Goal: Task Accomplishment & Management: Manage account settings

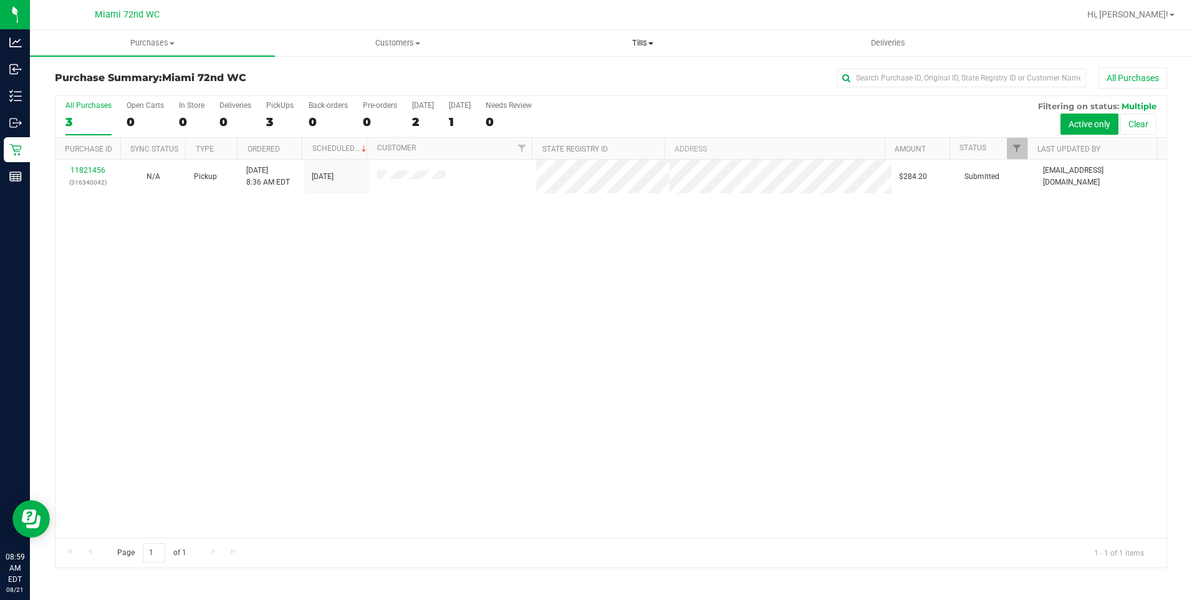
click at [646, 44] on span "Tills" at bounding box center [643, 42] width 244 height 11
click at [640, 72] on li "Manage tills" at bounding box center [642, 75] width 245 height 15
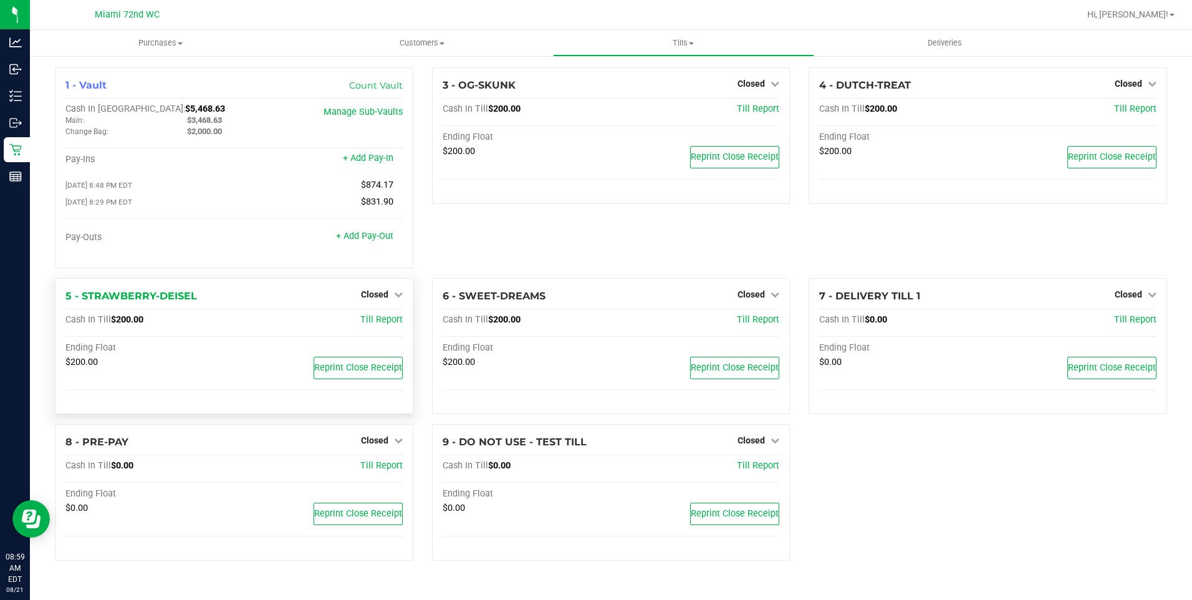
click at [385, 290] on div "Closed" at bounding box center [382, 294] width 42 height 15
click at [383, 295] on span "Closed" at bounding box center [374, 294] width 27 height 10
click at [371, 322] on link "Open Till" at bounding box center [374, 320] width 33 height 10
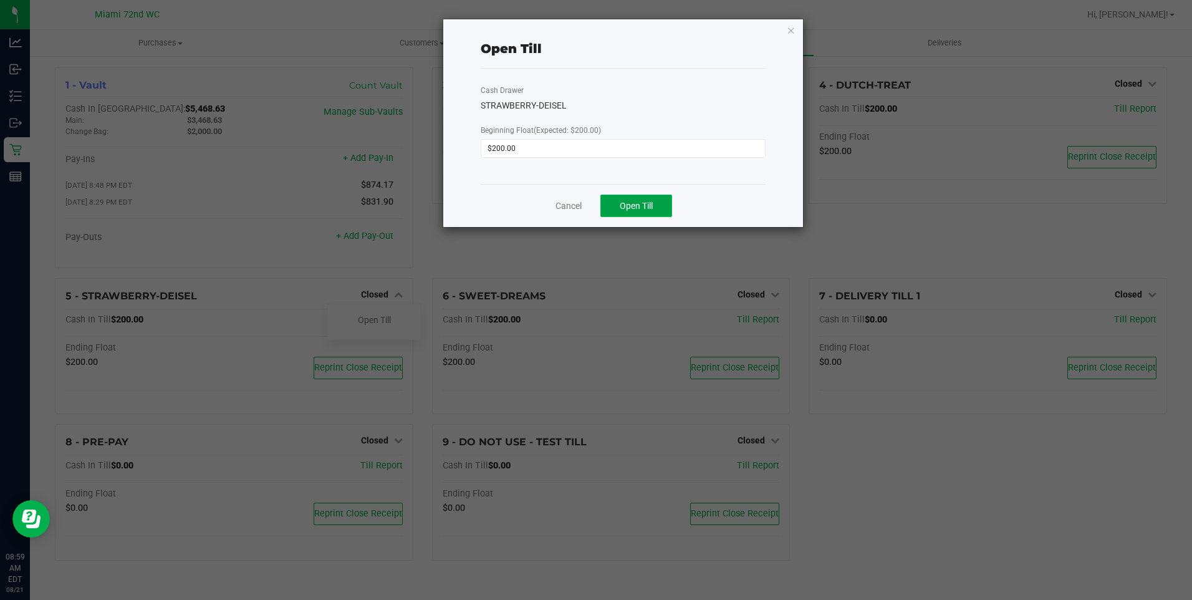
click at [649, 206] on span "Open Till" at bounding box center [636, 206] width 33 height 10
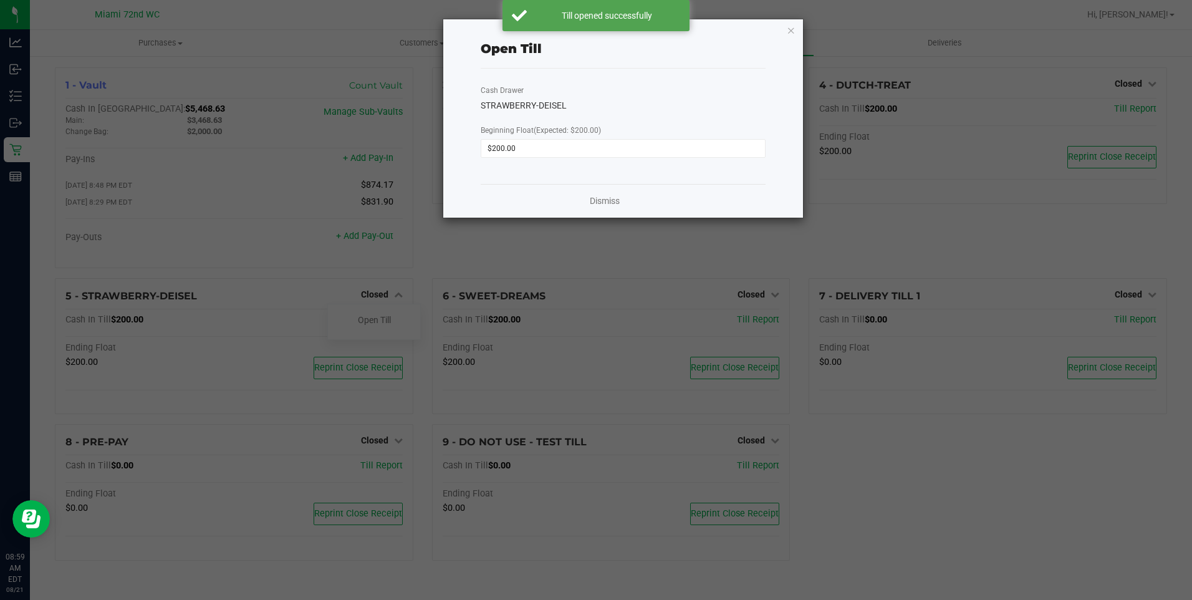
click at [604, 194] on div "Dismiss" at bounding box center [623, 201] width 284 height 34
click at [612, 202] on link "Dismiss" at bounding box center [605, 200] width 30 height 13
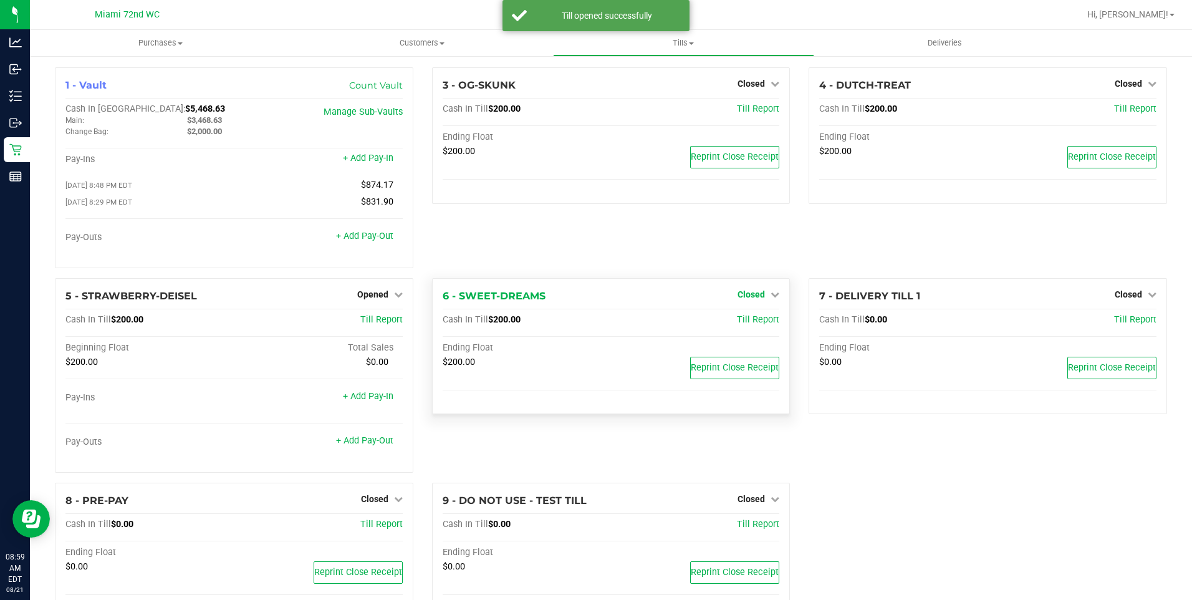
click at [757, 295] on span "Closed" at bounding box center [750, 294] width 27 height 10
click at [750, 321] on link "Open Till" at bounding box center [750, 320] width 33 height 10
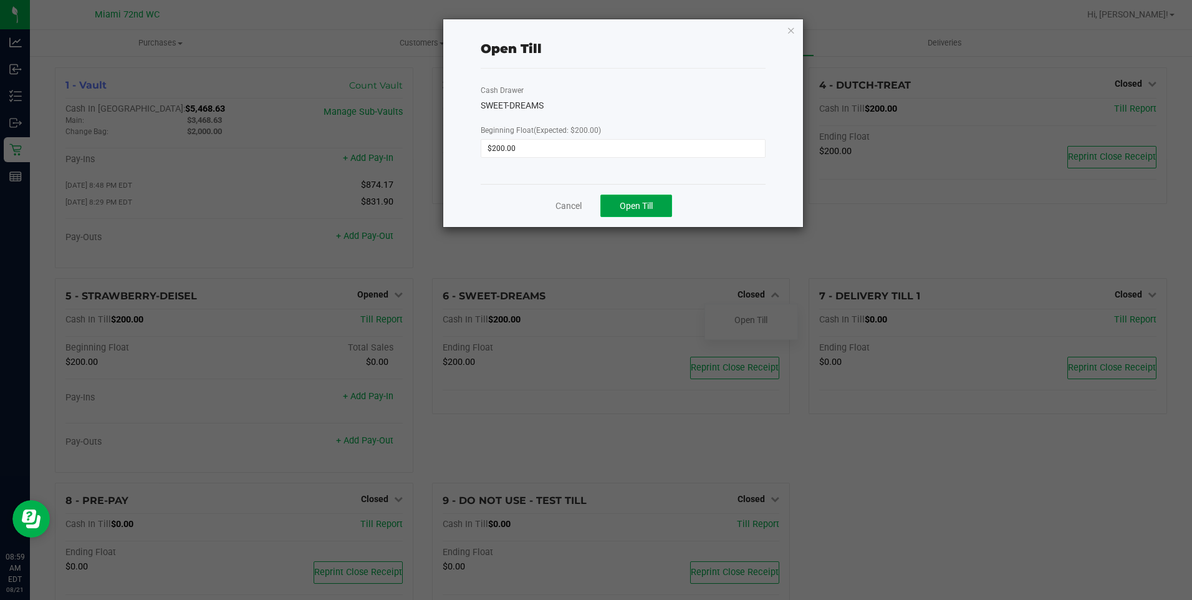
click at [652, 208] on span "Open Till" at bounding box center [636, 206] width 33 height 10
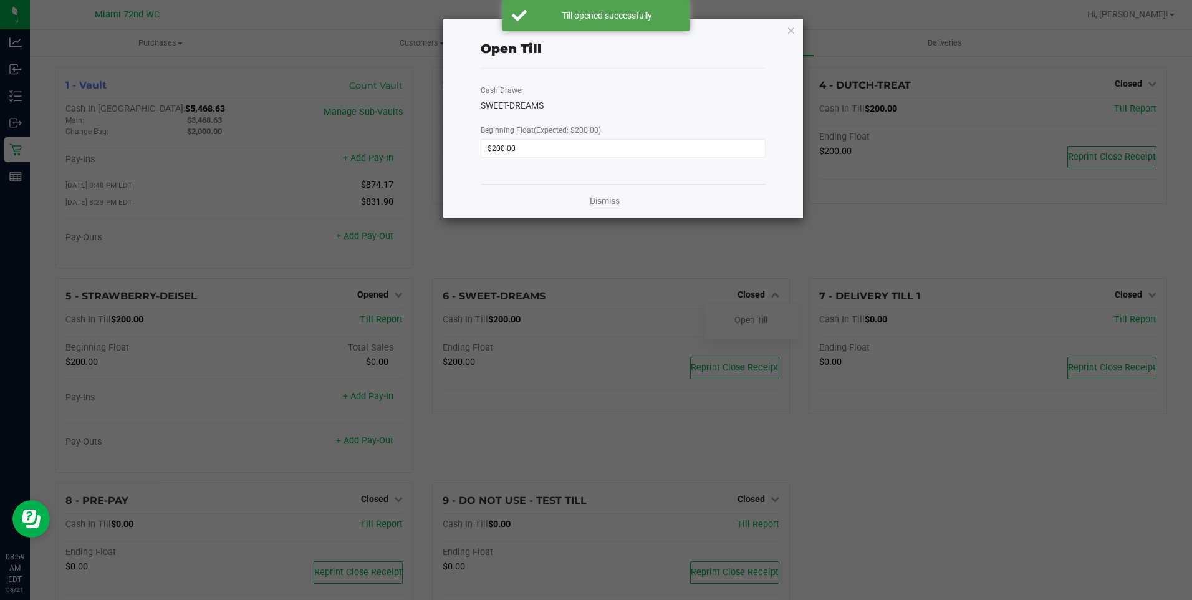
click at [618, 205] on link "Dismiss" at bounding box center [605, 200] width 30 height 13
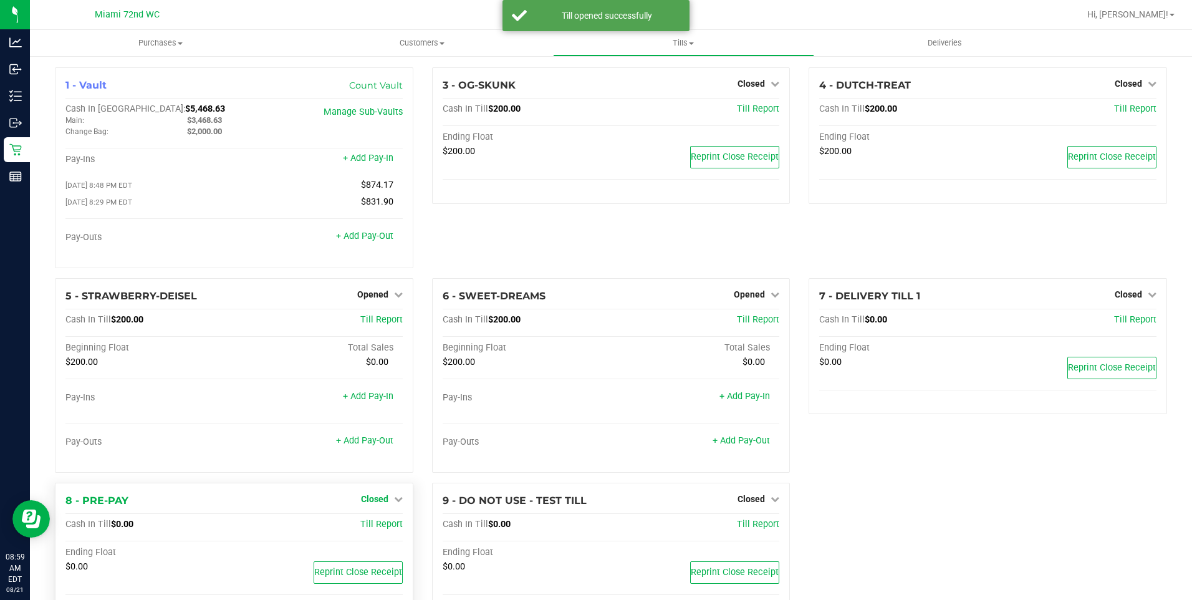
click at [370, 497] on span "Closed" at bounding box center [374, 499] width 27 height 10
click at [368, 526] on link "Open Till" at bounding box center [374, 524] width 33 height 10
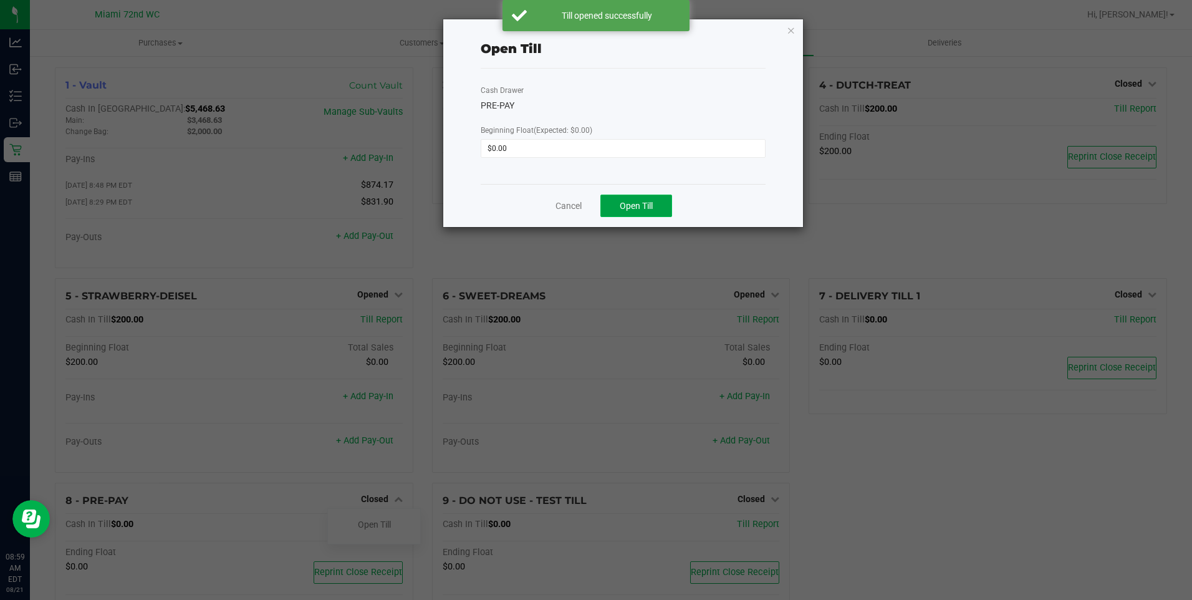
click at [641, 207] on span "Open Till" at bounding box center [636, 206] width 33 height 10
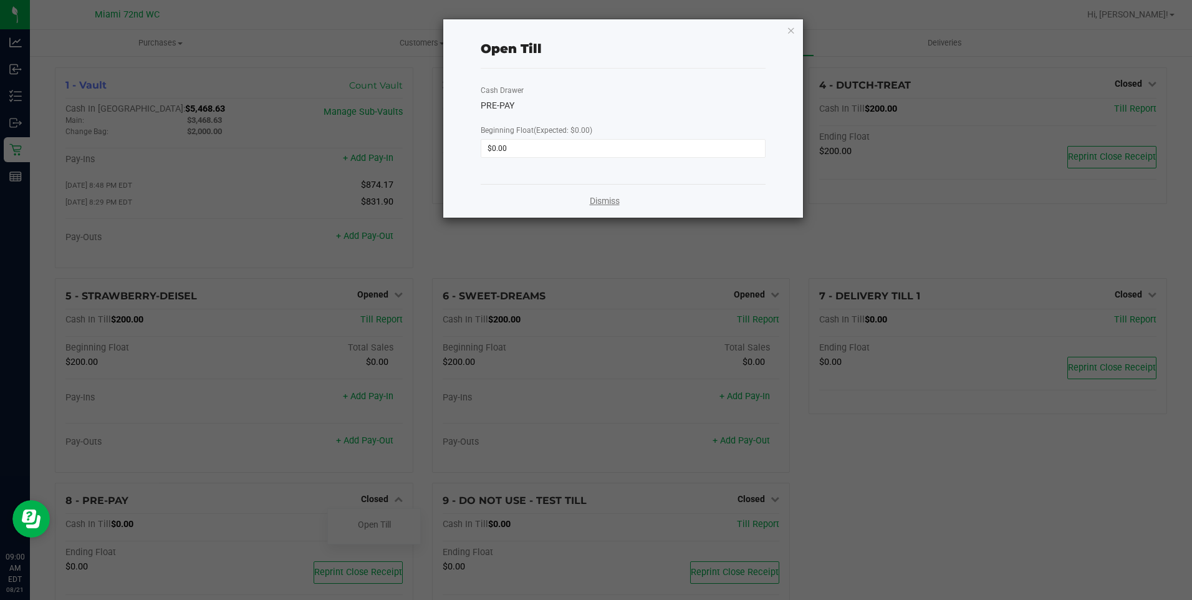
click at [611, 199] on link "Dismiss" at bounding box center [605, 200] width 30 height 13
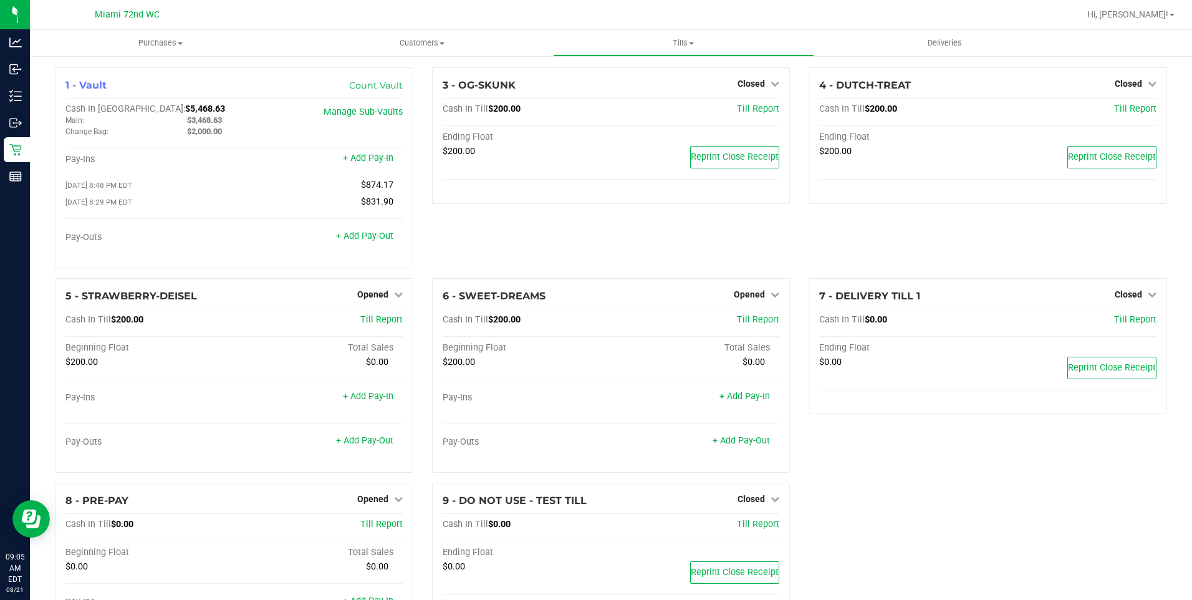
click at [14, 70] on icon at bounding box center [13, 70] width 2 height 2
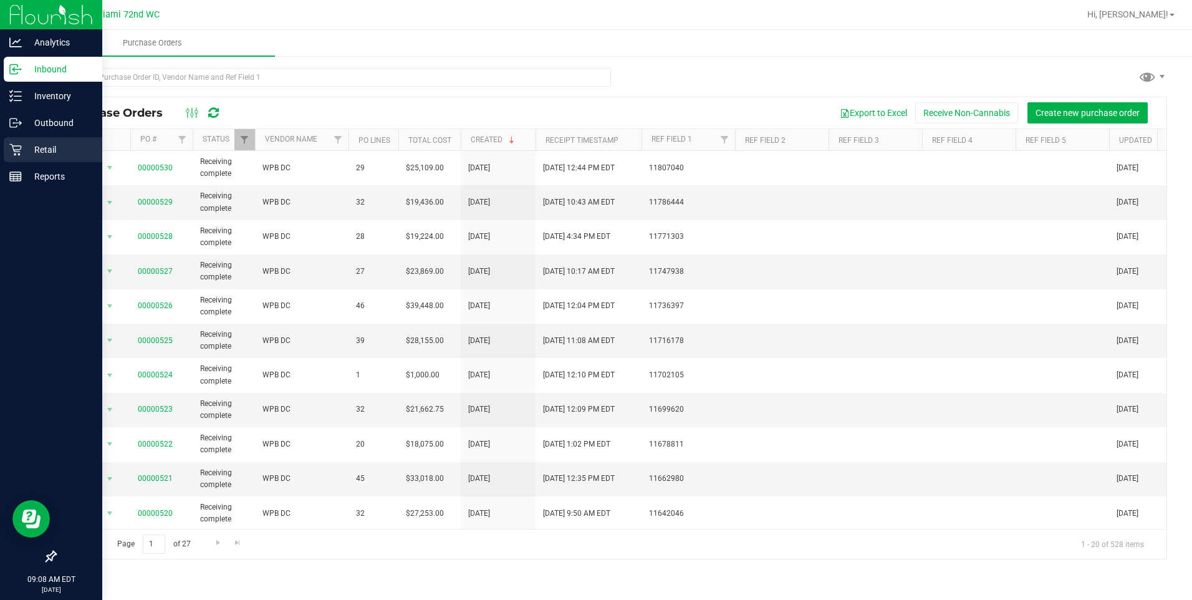
click at [16, 143] on div "Retail" at bounding box center [53, 149] width 98 height 25
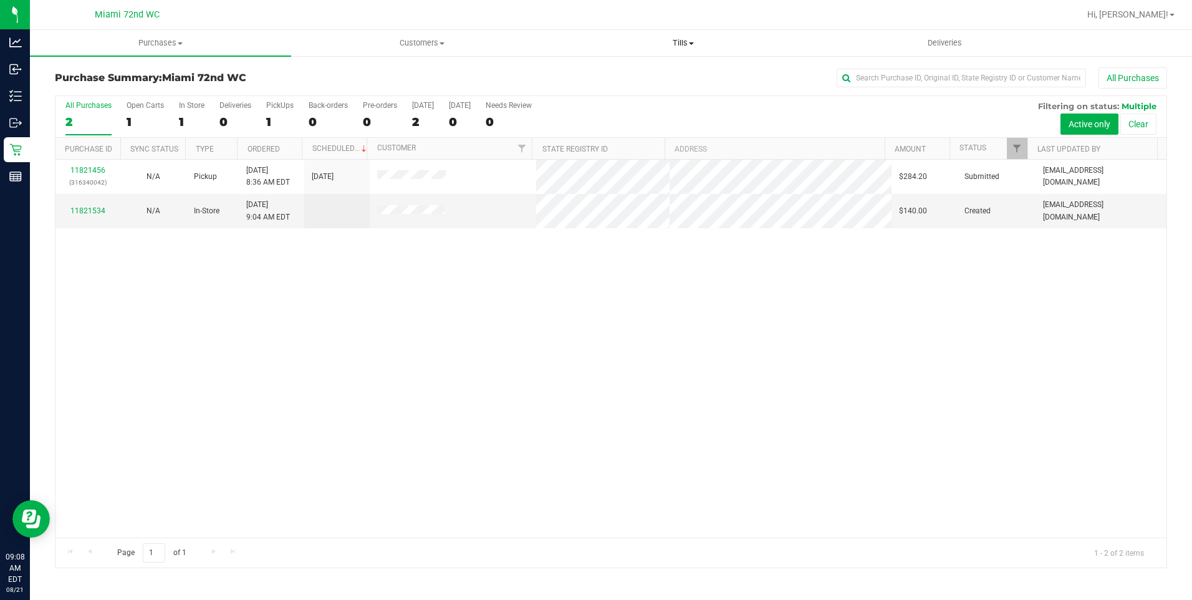
click at [672, 32] on uib-tab-heading "Tills Manage tills Reconcile e-payments" at bounding box center [684, 43] width 260 height 25
click at [636, 85] on span "Reconcile e-payments" at bounding box center [615, 90] width 124 height 11
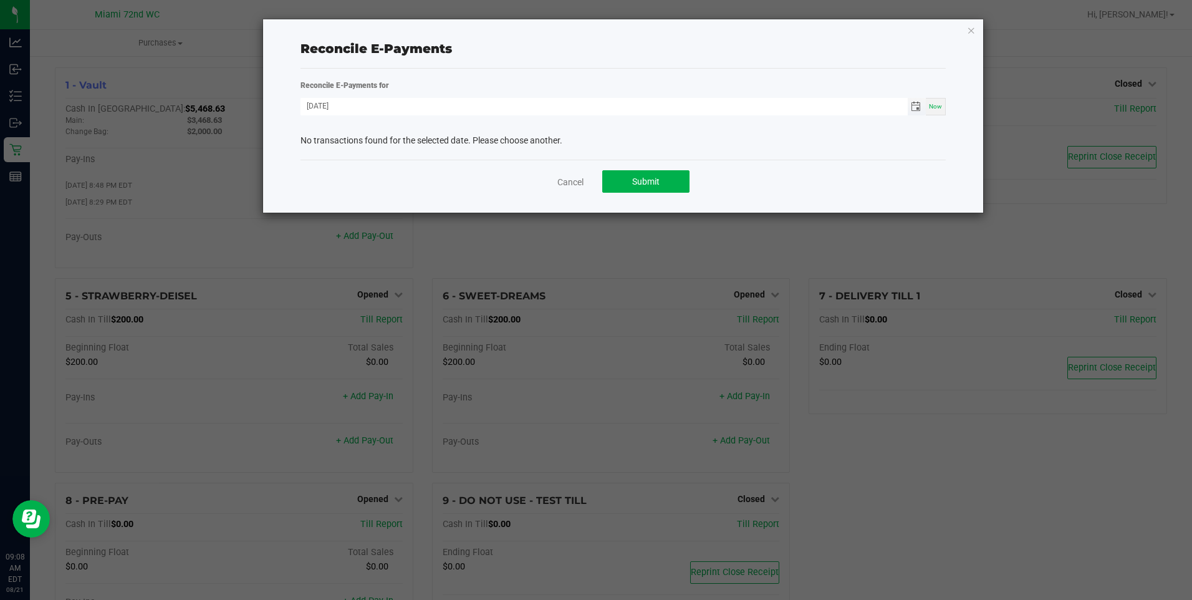
click at [920, 104] on span "Toggle calendar" at bounding box center [916, 107] width 10 height 10
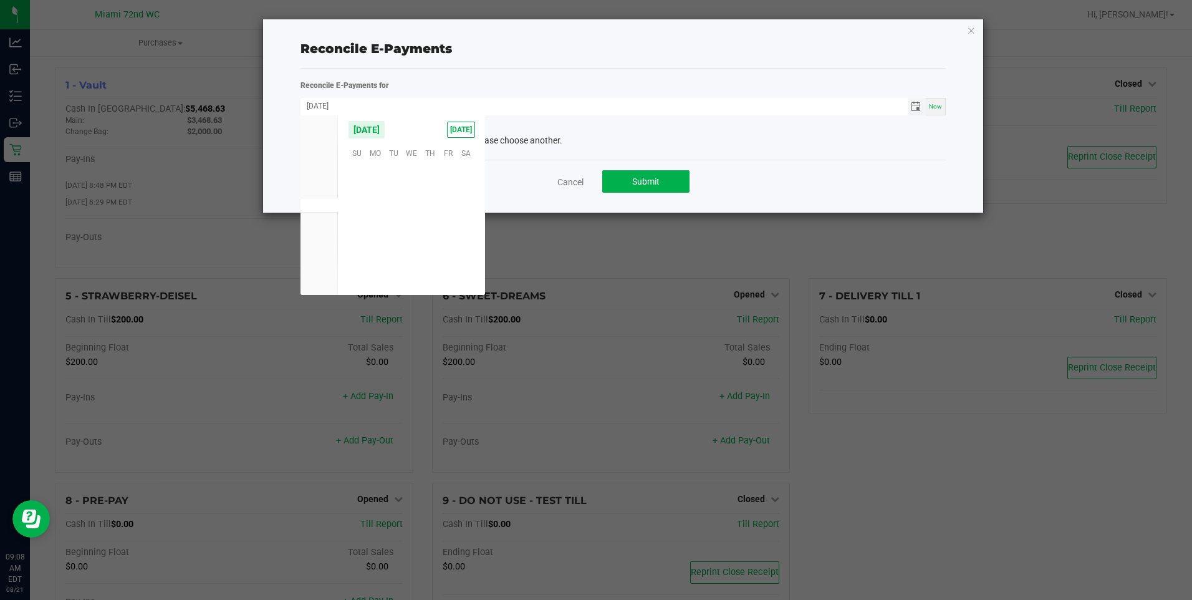
scroll to position [202019, 0]
click at [405, 228] on span "20" at bounding box center [412, 230] width 18 height 19
type input "[DATE]"
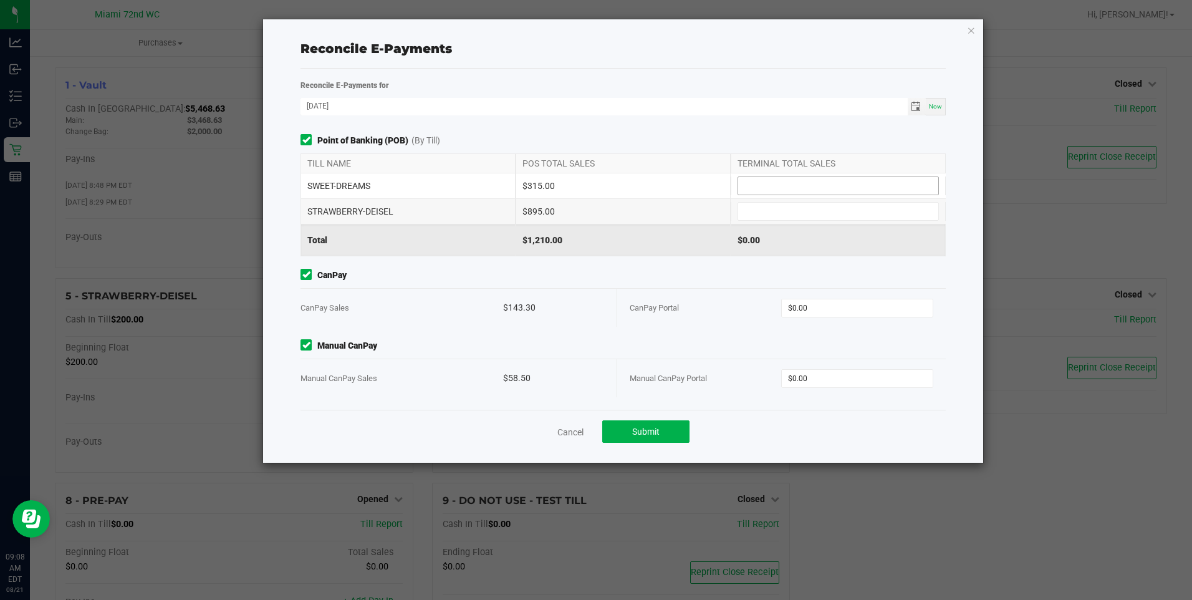
click at [840, 186] on input at bounding box center [838, 185] width 200 height 17
type input "$315.00"
type input "$895.00"
click at [817, 309] on input "0" at bounding box center [857, 307] width 150 height 17
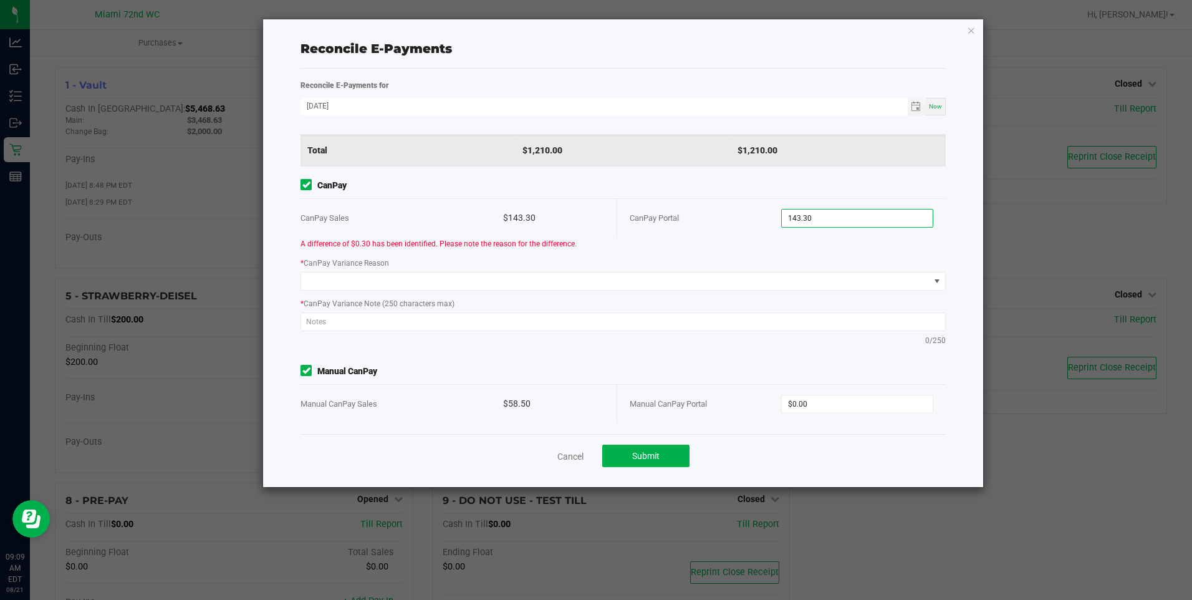
scroll to position [0, 0]
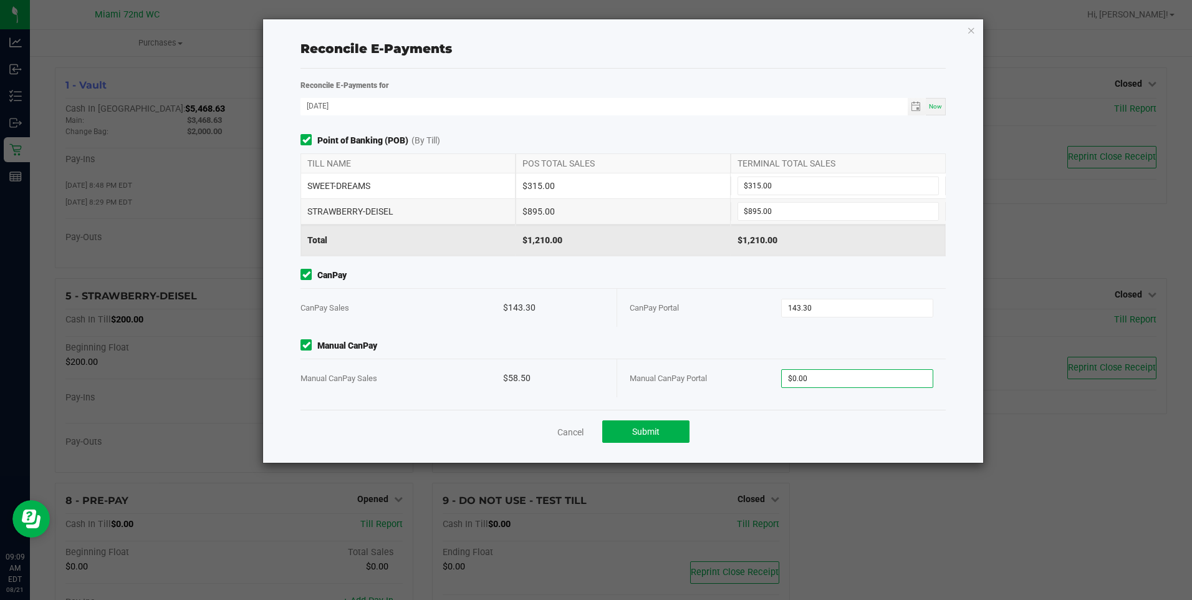
type input "$143.30"
type input "$58.50"
click at [496, 336] on div "Point of Banking (POB) (By Till) TILL NAME POS TOTAL SALES TERMINAL TOTAL SALES…" at bounding box center [622, 272] width 663 height 276
click at [634, 429] on span "Submit" at bounding box center [645, 431] width 27 height 10
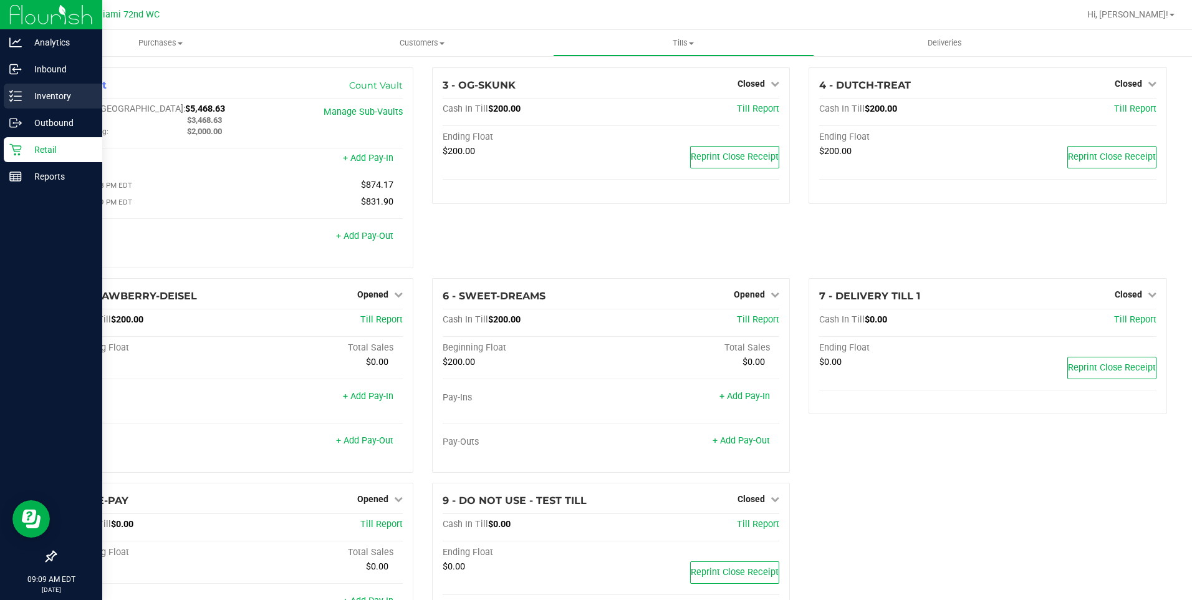
click at [2, 100] on link "Inventory" at bounding box center [51, 97] width 102 height 27
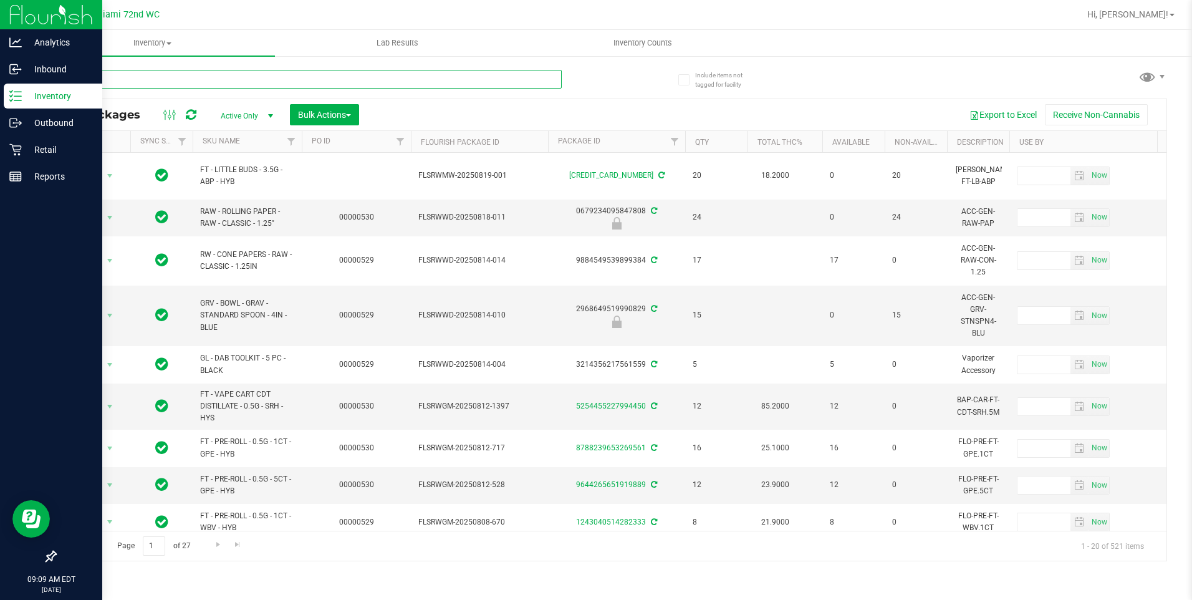
click at [205, 78] on input "text" at bounding box center [308, 79] width 507 height 19
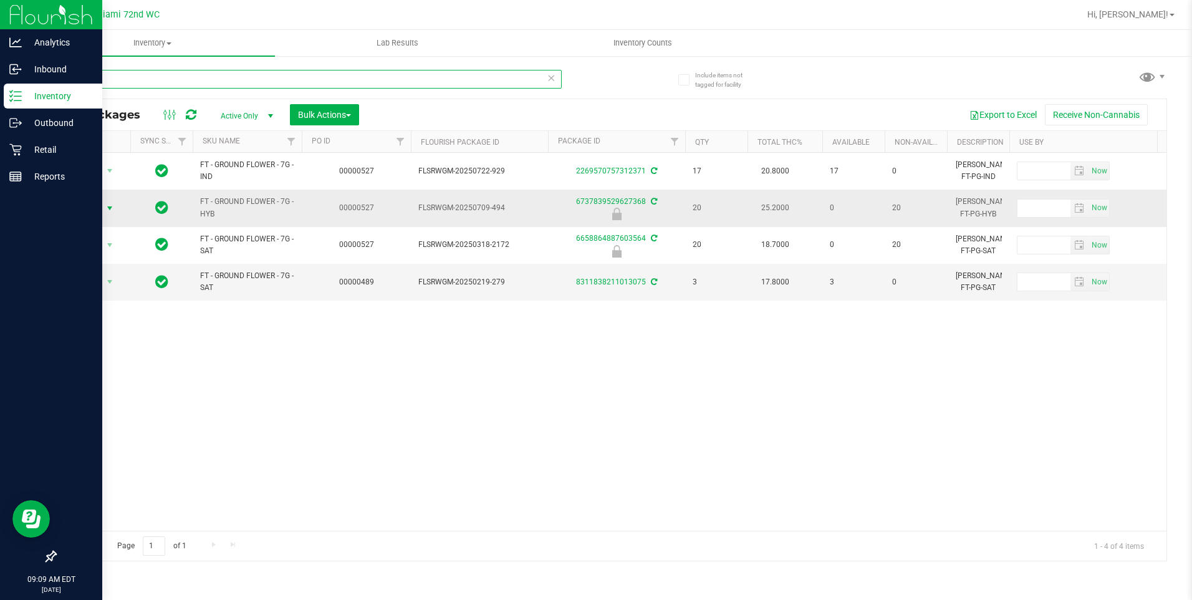
type input "ground"
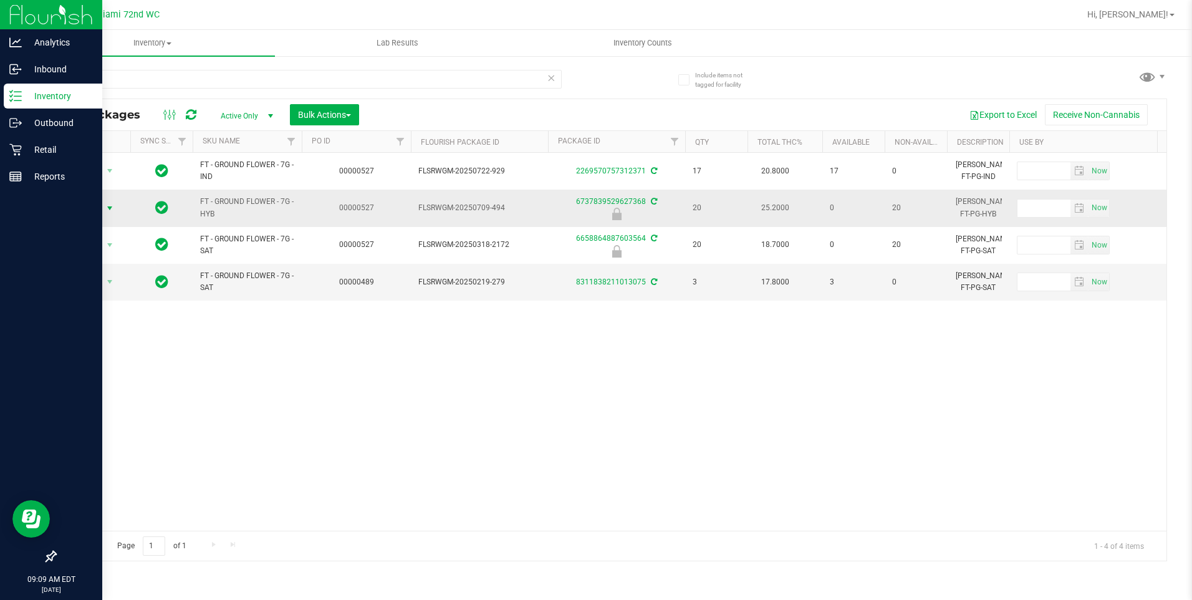
click at [108, 207] on span "select" at bounding box center [110, 208] width 10 height 10
click at [110, 347] on li "Unlock package" at bounding box center [109, 356] width 80 height 19
click at [13, 153] on icon at bounding box center [15, 149] width 12 height 12
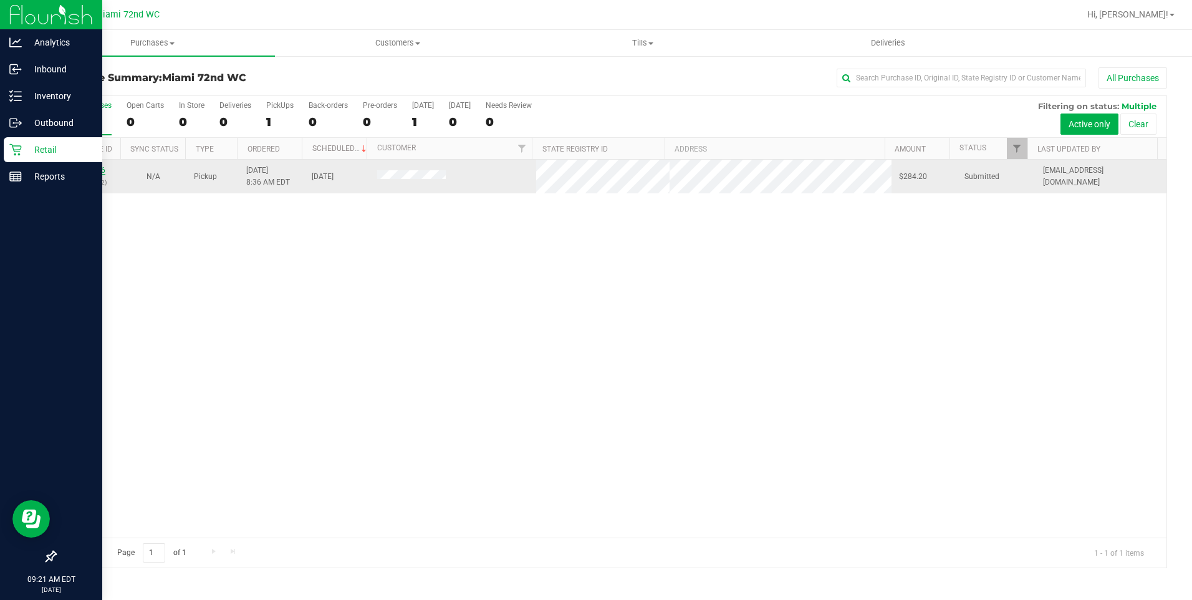
click at [93, 173] on link "11821456" at bounding box center [87, 170] width 35 height 9
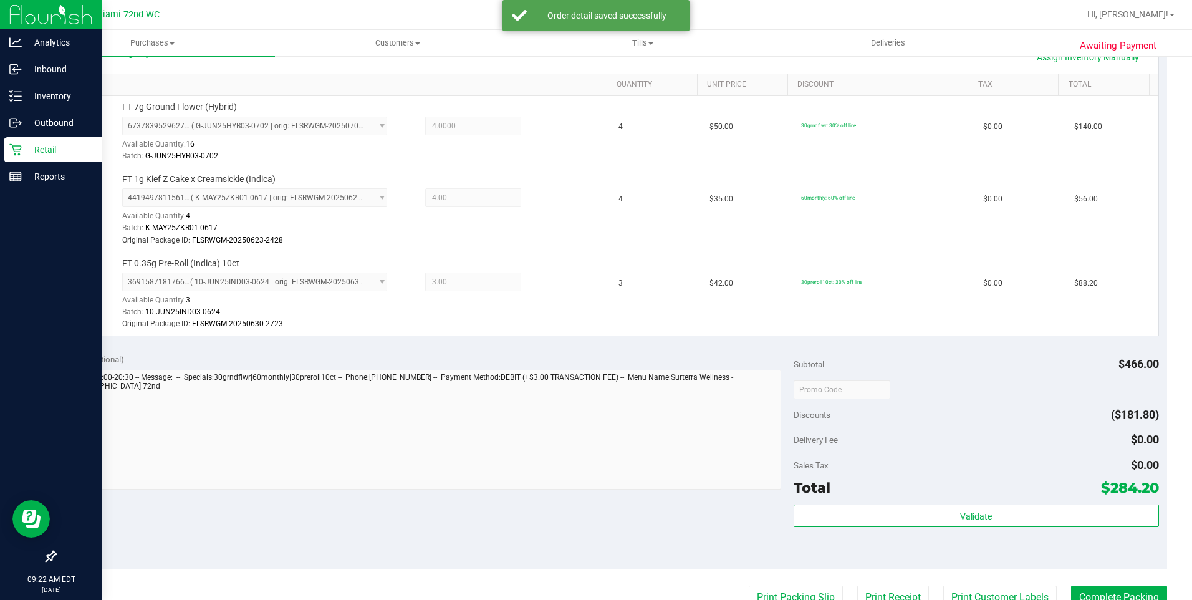
scroll to position [302, 0]
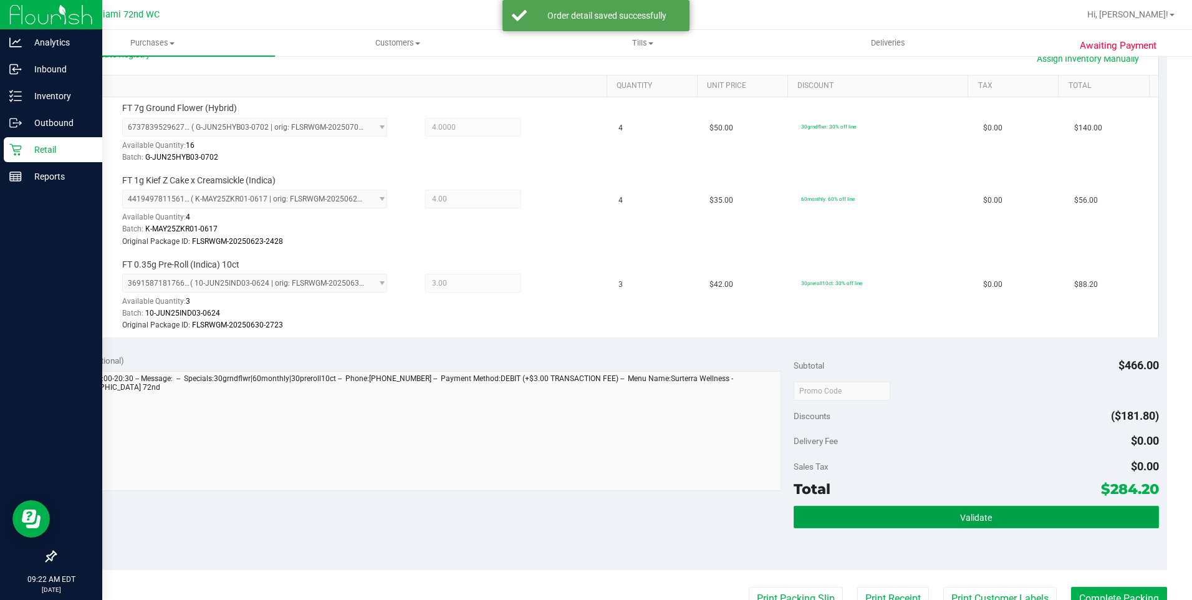
click at [924, 522] on button "Validate" at bounding box center [975, 517] width 365 height 22
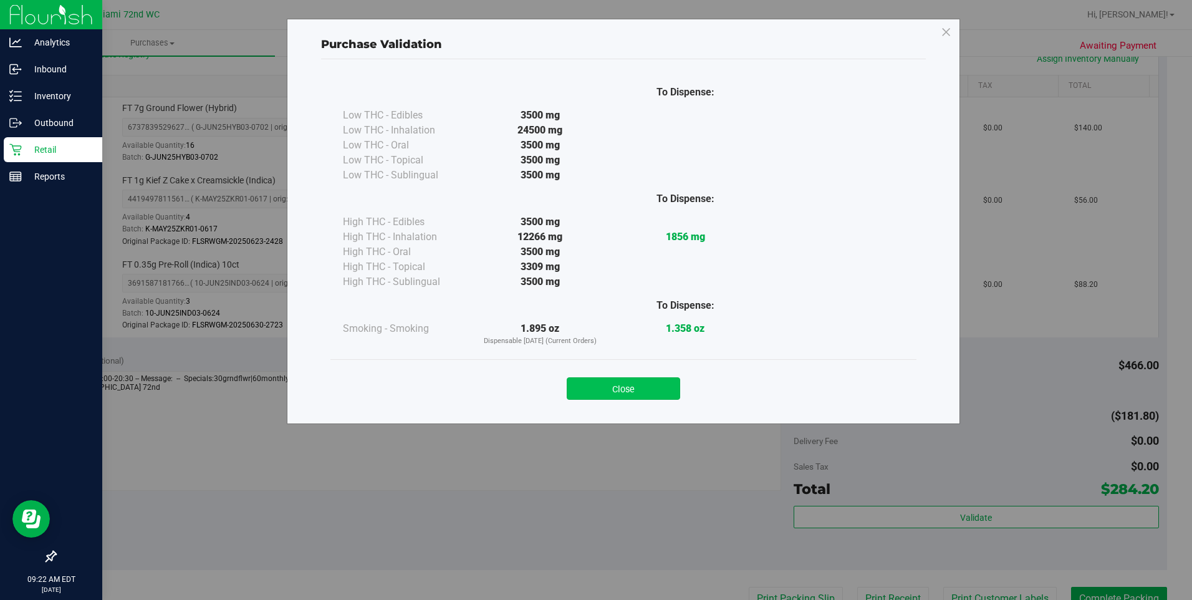
click at [641, 383] on button "Close" at bounding box center [623, 388] width 113 height 22
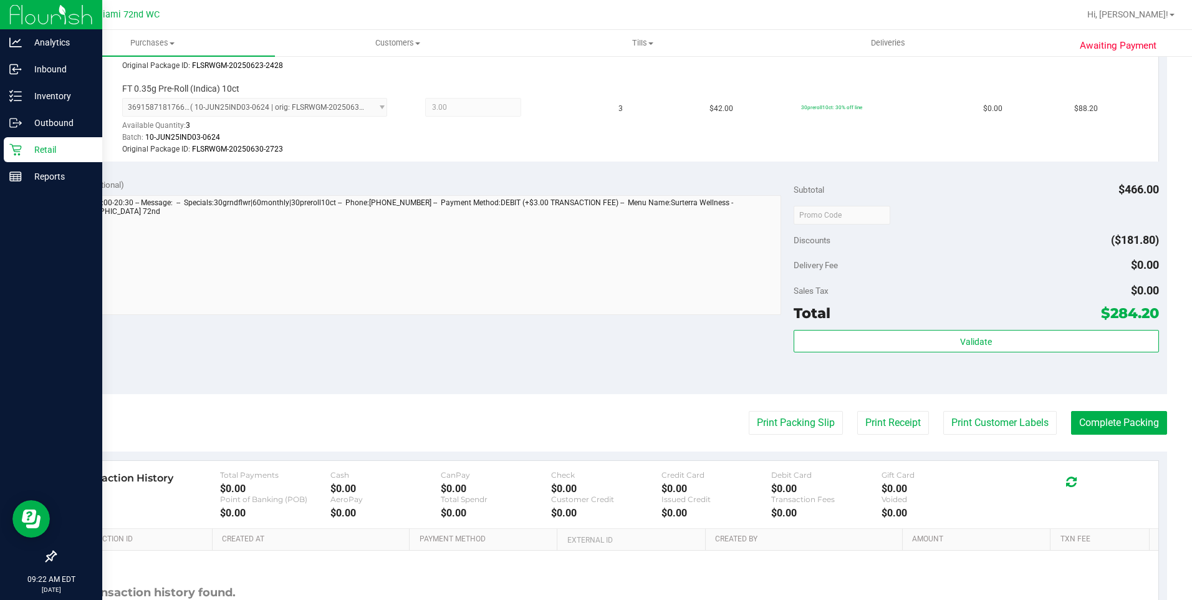
scroll to position [486, 0]
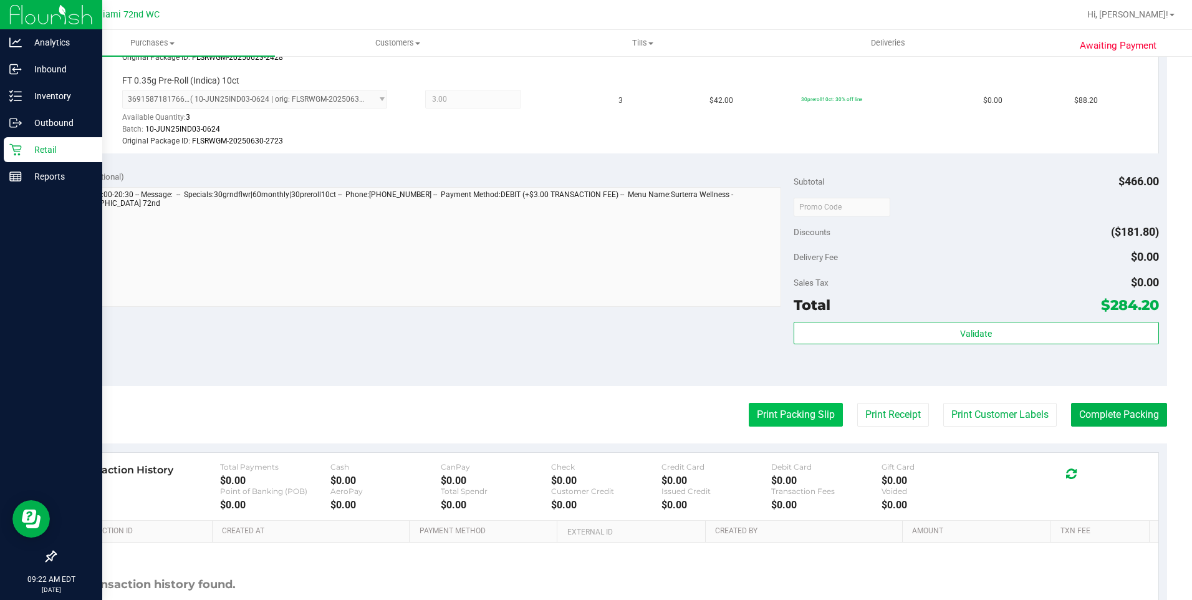
click at [781, 420] on button "Print Packing Slip" at bounding box center [796, 415] width 94 height 24
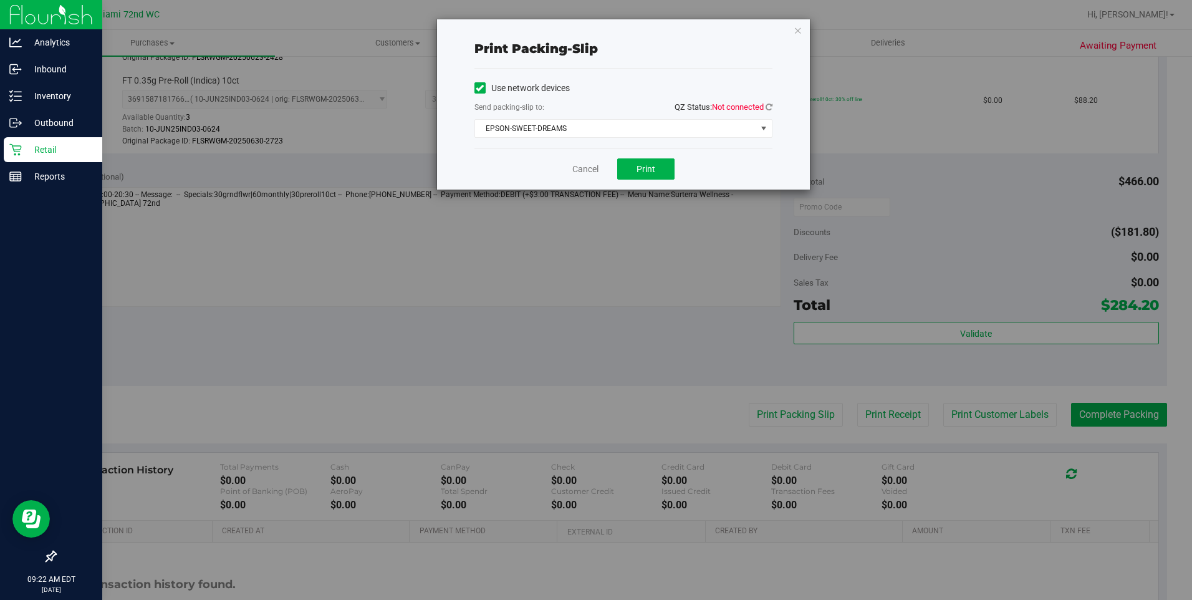
click at [791, 113] on div "Print packing-slip Use network devices Send packing-slip to: QZ Status: Not con…" at bounding box center [623, 104] width 373 height 170
click at [772, 109] on icon at bounding box center [768, 107] width 7 height 8
click at [664, 160] on button "Print" at bounding box center [645, 168] width 57 height 21
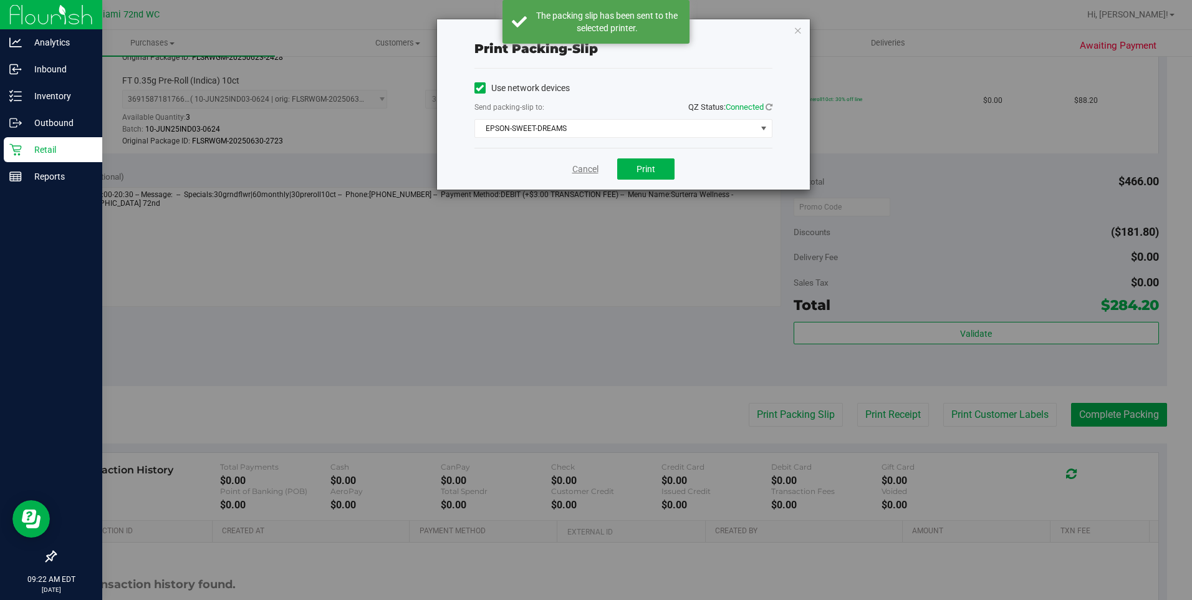
click at [593, 163] on link "Cancel" at bounding box center [585, 169] width 26 height 13
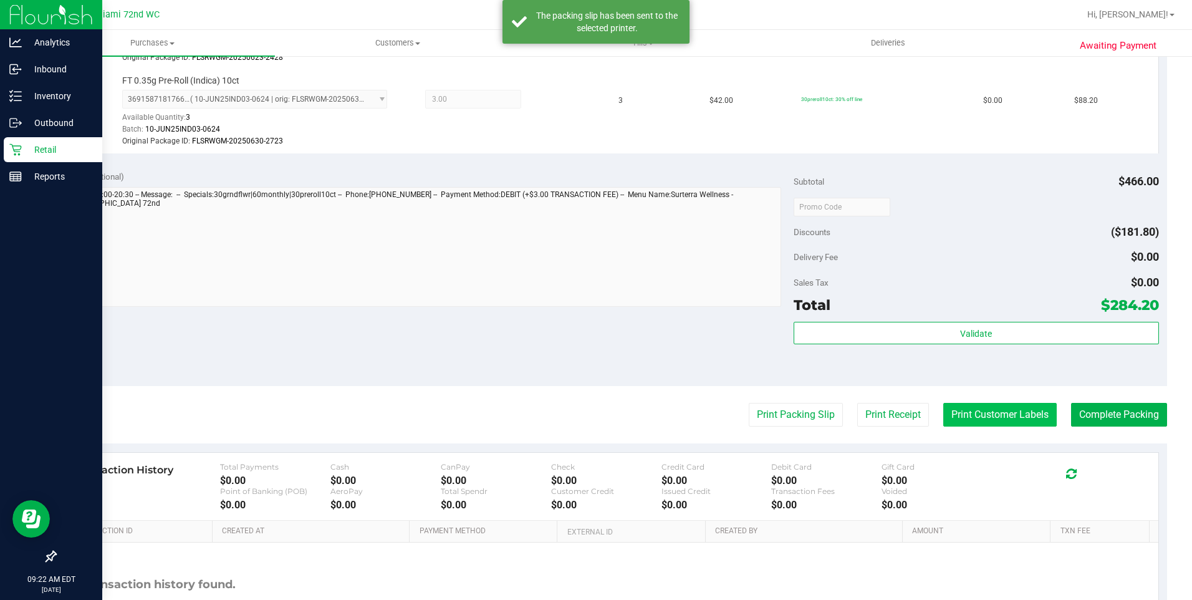
click at [994, 418] on button "Print Customer Labels" at bounding box center [999, 415] width 113 height 24
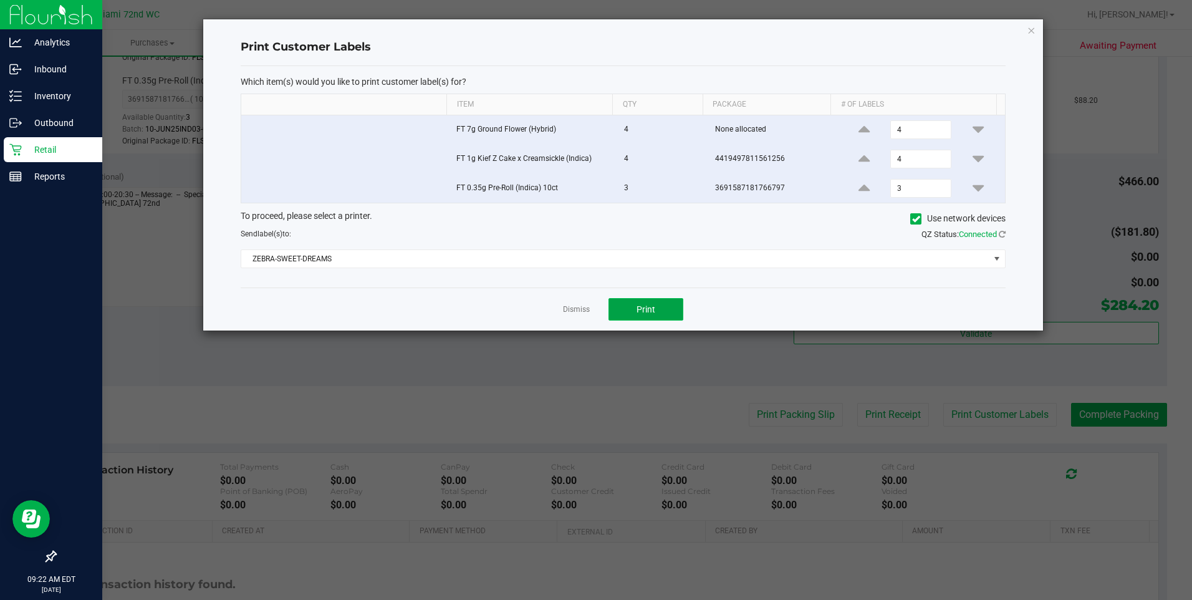
click at [654, 308] on span "Print" at bounding box center [645, 309] width 19 height 10
click at [565, 309] on link "Dismiss" at bounding box center [576, 309] width 27 height 11
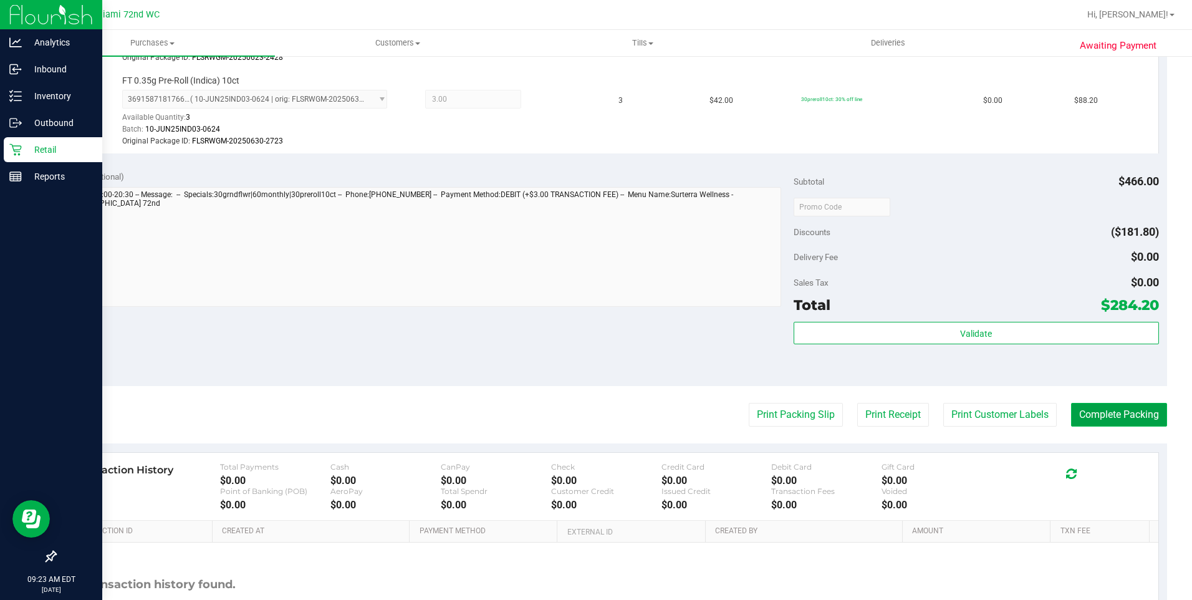
click at [1136, 403] on button "Complete Packing" at bounding box center [1119, 415] width 96 height 24
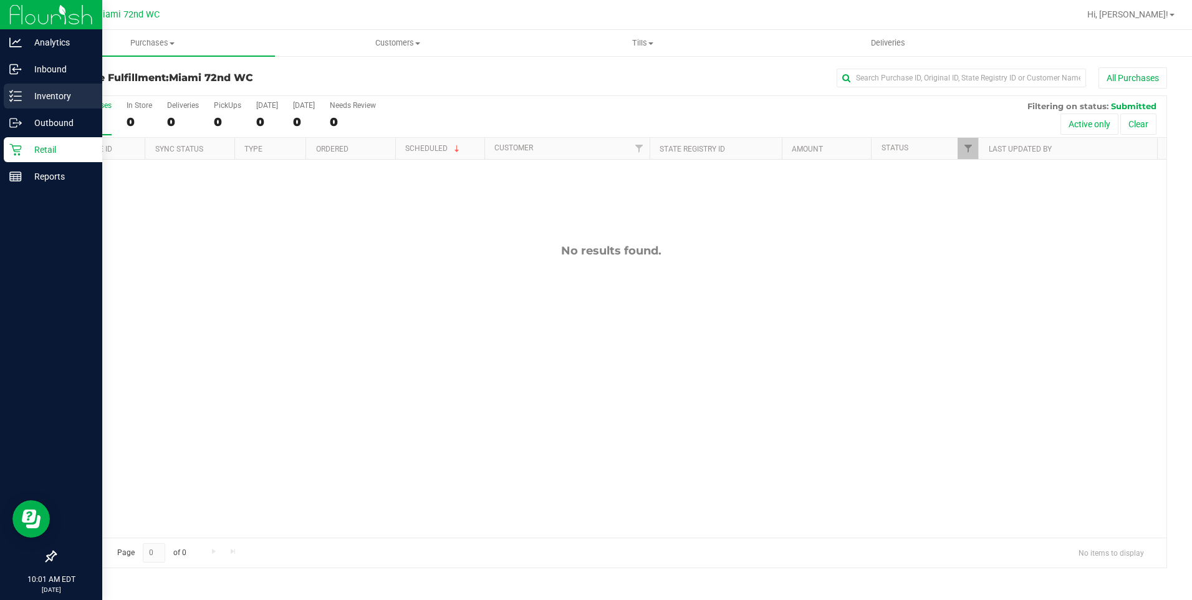
click at [21, 102] on div "Inventory" at bounding box center [53, 96] width 98 height 25
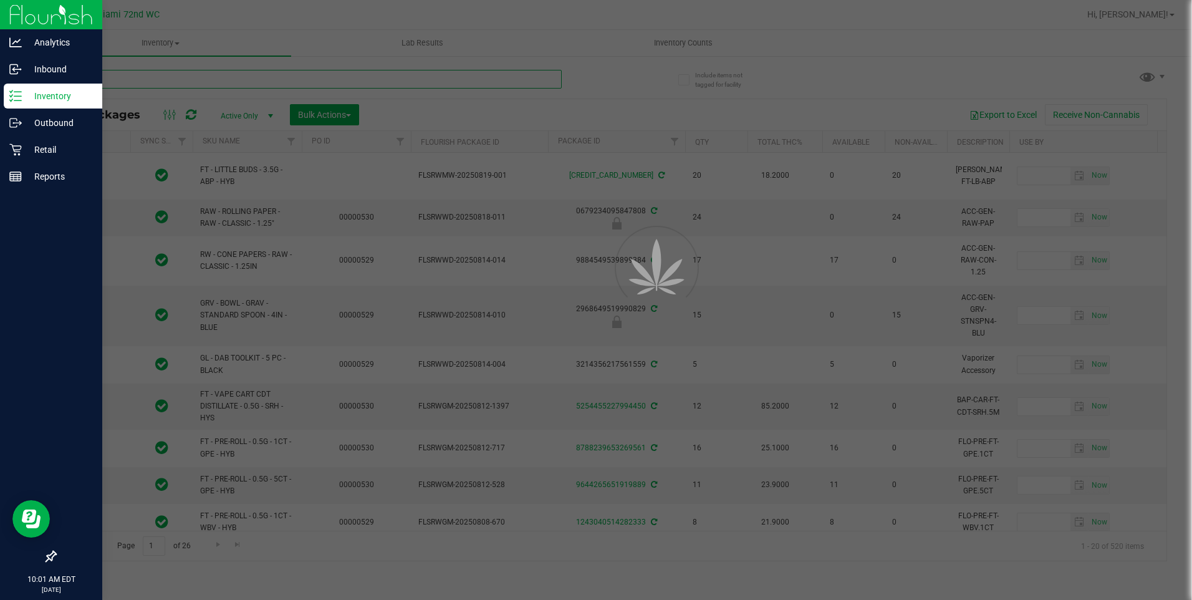
click at [181, 86] on input "text" at bounding box center [308, 79] width 507 height 19
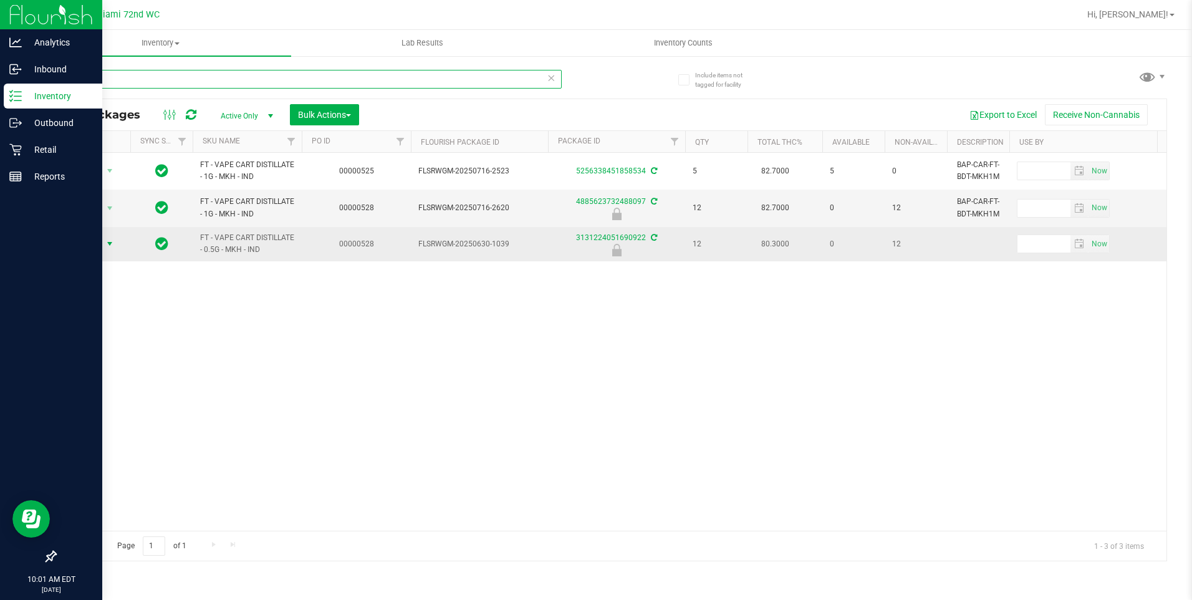
type input "mkh"
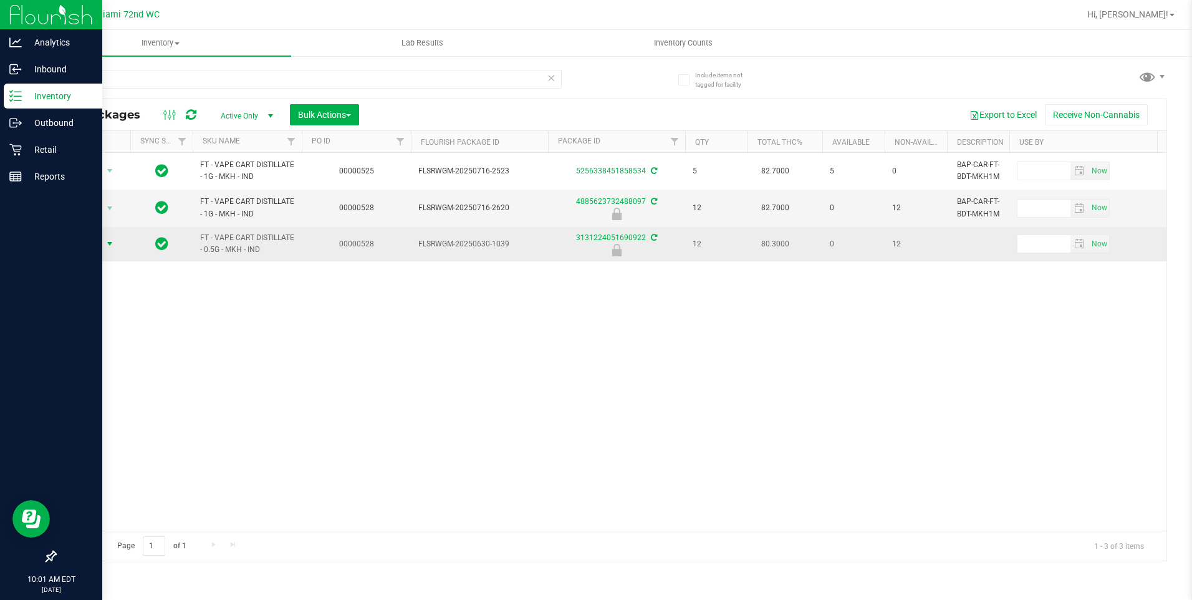
click at [101, 249] on span "Action" at bounding box center [85, 243] width 34 height 17
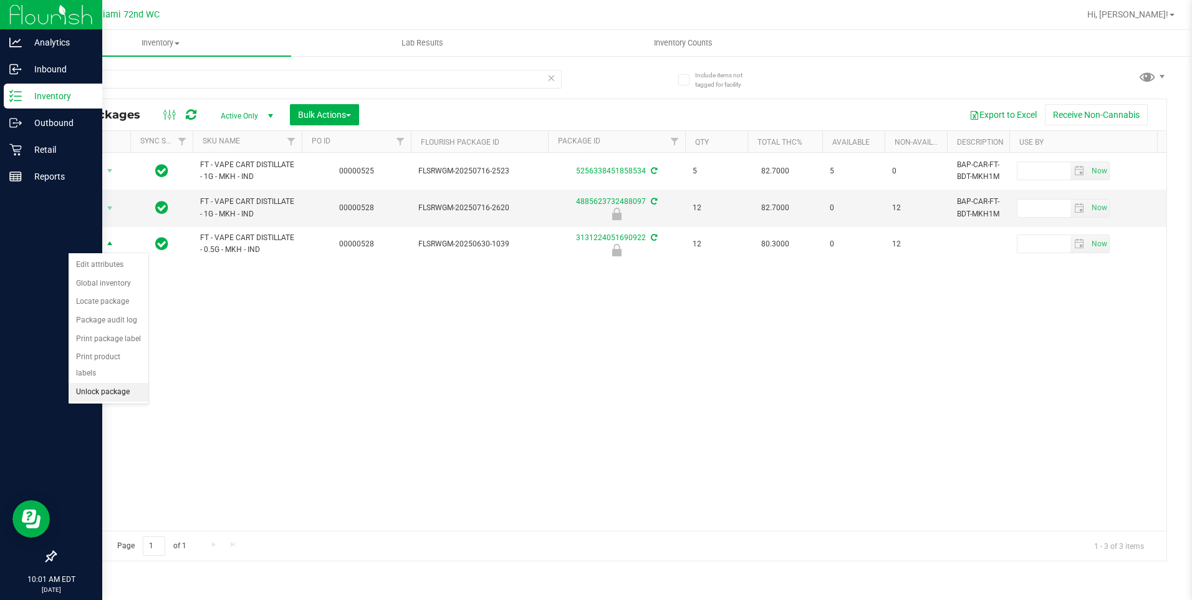
click at [128, 383] on li "Unlock package" at bounding box center [109, 392] width 80 height 19
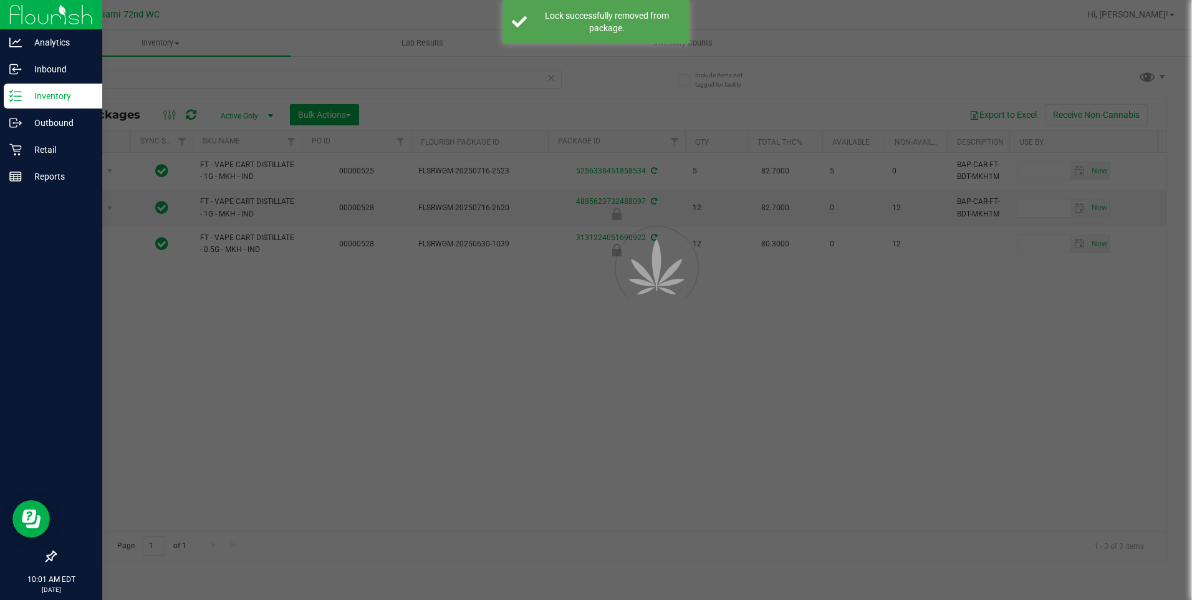
drag, startPoint x: 286, startPoint y: 395, endPoint x: 211, endPoint y: 333, distance: 97.8
click at [286, 395] on div at bounding box center [596, 300] width 1192 height 600
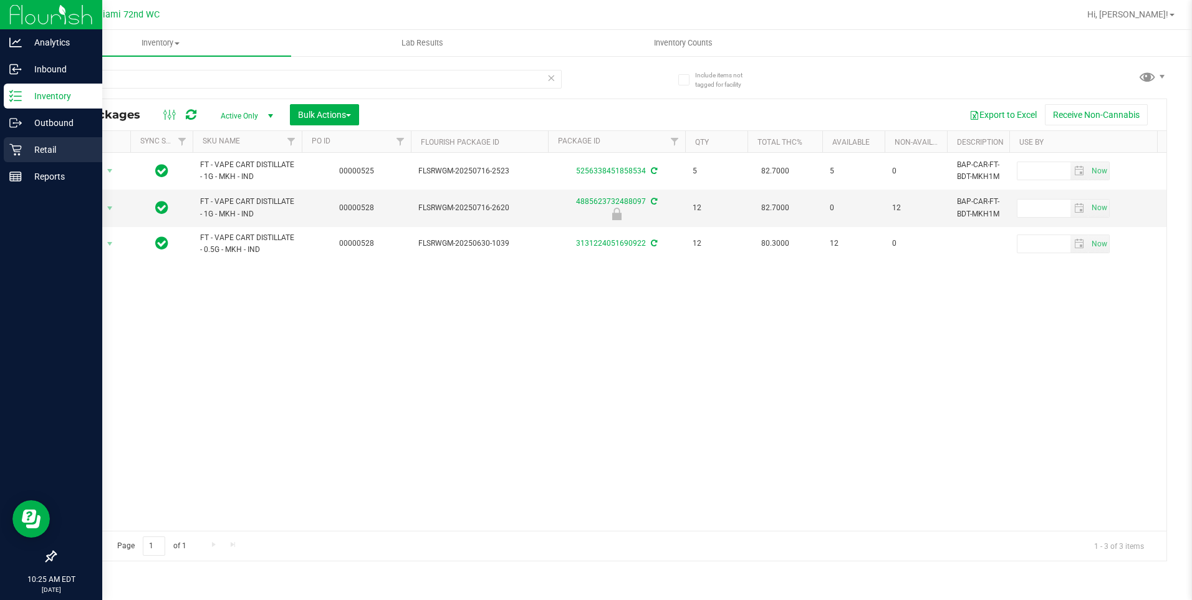
click at [57, 146] on p "Retail" at bounding box center [59, 149] width 75 height 15
